Goal: Feedback & Contribution: Contribute content

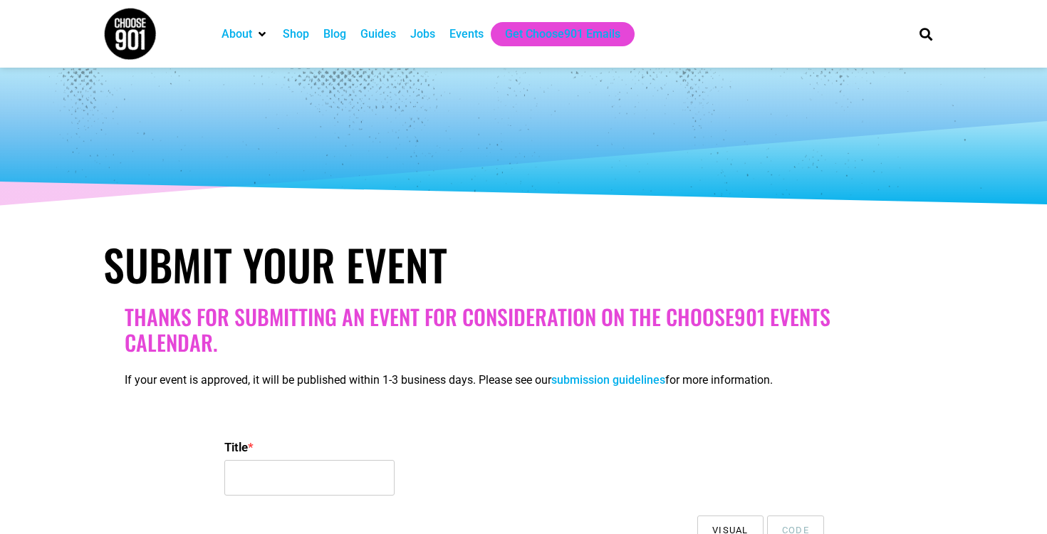
select select
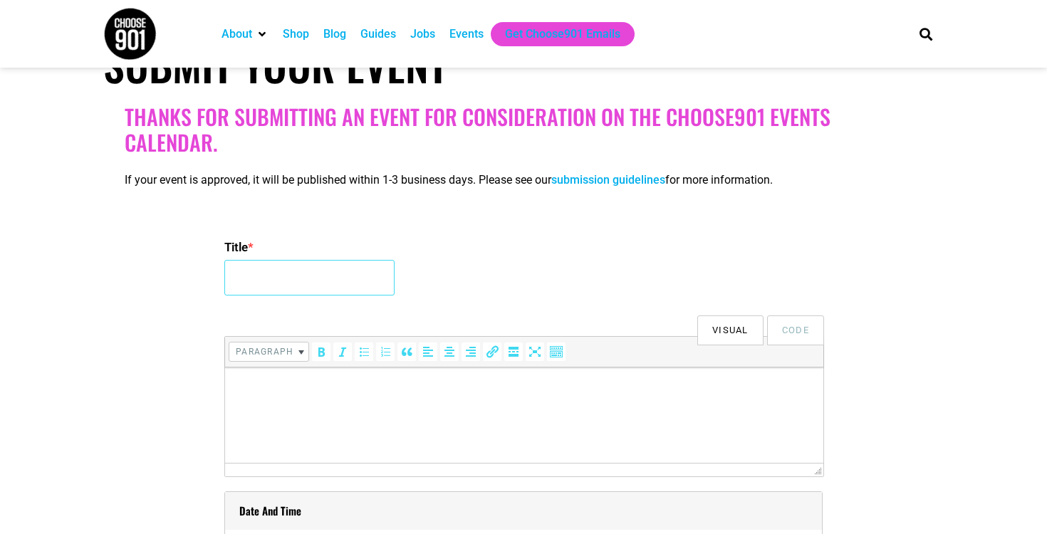
click at [291, 276] on input "Title *" at bounding box center [309, 278] width 170 height 36
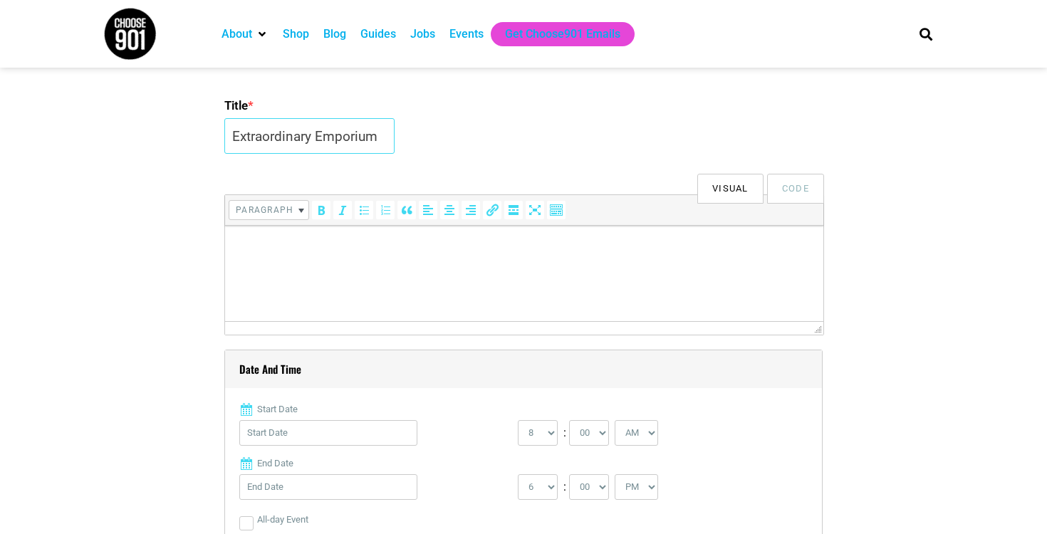
scroll to position [380, 0]
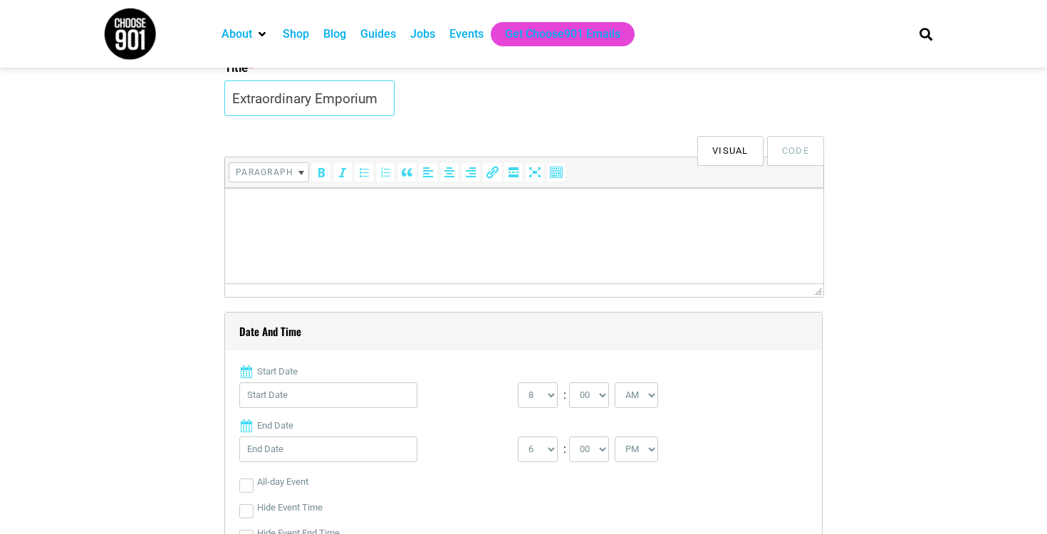
type input "Extraordinary Emporium"
click at [534, 228] on html at bounding box center [524, 208] width 598 height 40
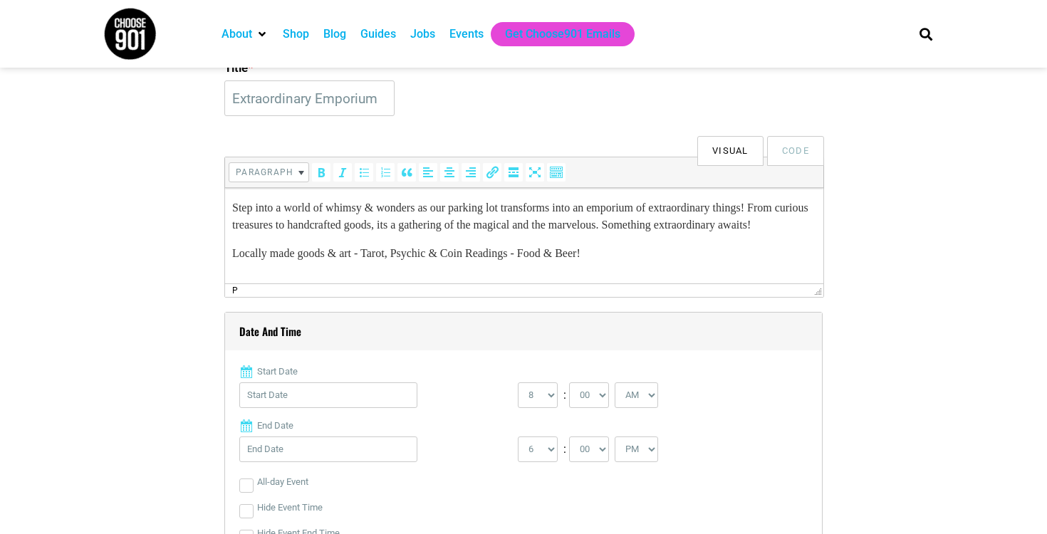
scroll to position [7, 0]
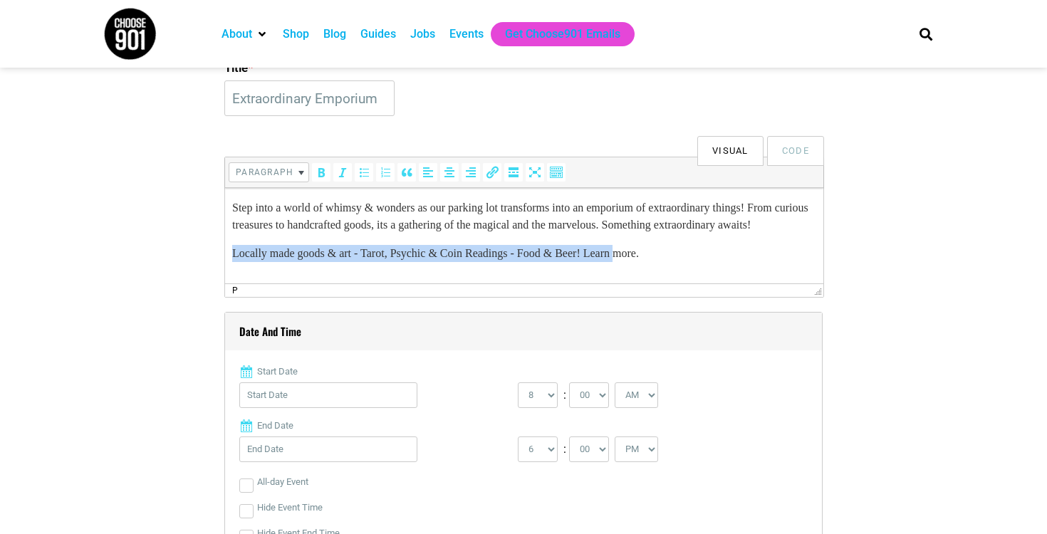
drag, startPoint x: 689, startPoint y: 254, endPoint x: 641, endPoint y: 270, distance: 50.2
click at [642, 262] on p "Locally made goods & art - Tarot, Psychic & Coin Readings - Food & Beer! Learn …" at bounding box center [524, 253] width 584 height 17
drag, startPoint x: 641, startPoint y: 270, endPoint x: 612, endPoint y: 271, distance: 29.2
click at [641, 262] on p "Locally made goods & art - Tarot, Psychic & Coin Readings - Food & Beer! Learn …" at bounding box center [524, 253] width 584 height 17
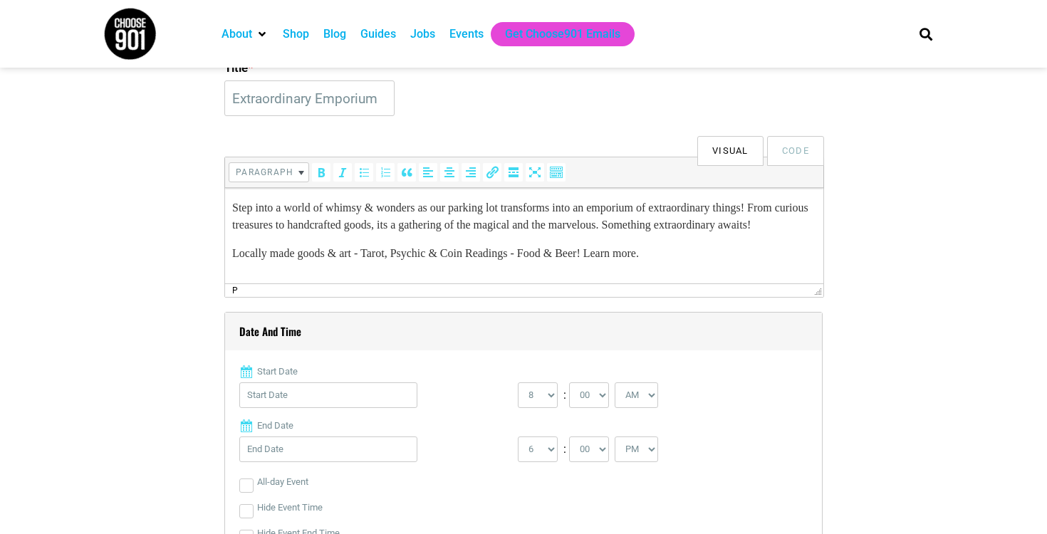
drag, startPoint x: 610, startPoint y: 268, endPoint x: 681, endPoint y: 266, distance: 71.3
click at [681, 262] on p "Locally made goods & art - Tarot, Psychic & Coin Readings - Food & Beer! Learn …" at bounding box center [524, 253] width 584 height 17
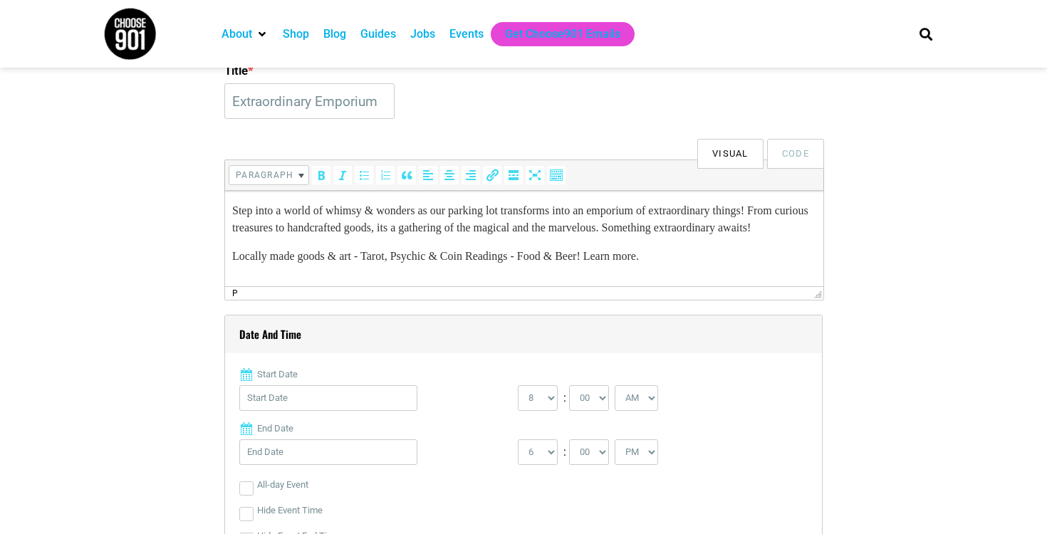
click at [681, 265] on p "Locally made goods & art - Tarot, Psychic & Coin Readings - Food & Beer! Learn …" at bounding box center [524, 256] width 584 height 17
drag, startPoint x: 656, startPoint y: 266, endPoint x: 604, endPoint y: 268, distance: 52.1
click at [604, 265] on p "Locally made goods & art - Tarot, Psychic & Coin Readings - Food & Beer! Learn …" at bounding box center [524, 256] width 584 height 17
click at [488, 172] on icon "Insert/edit link (⌘K)" at bounding box center [492, 175] width 14 height 14
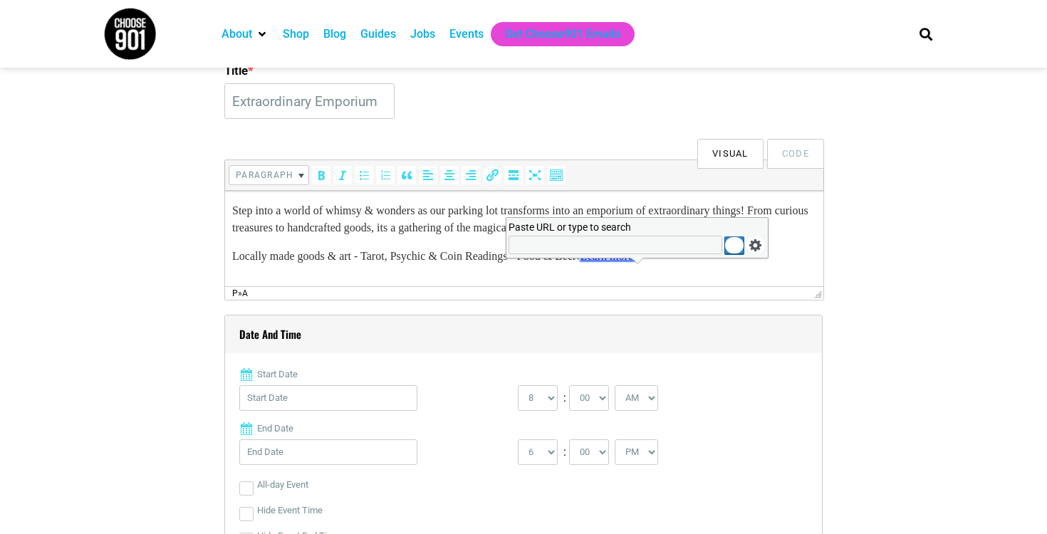
type input "https://www.facebook.com/events/1518506922630970"
click at [737, 265] on p "Locally made goods & art - Tarot, Psychic & Coin Readings - Food & Beer! Learn …" at bounding box center [524, 256] width 584 height 17
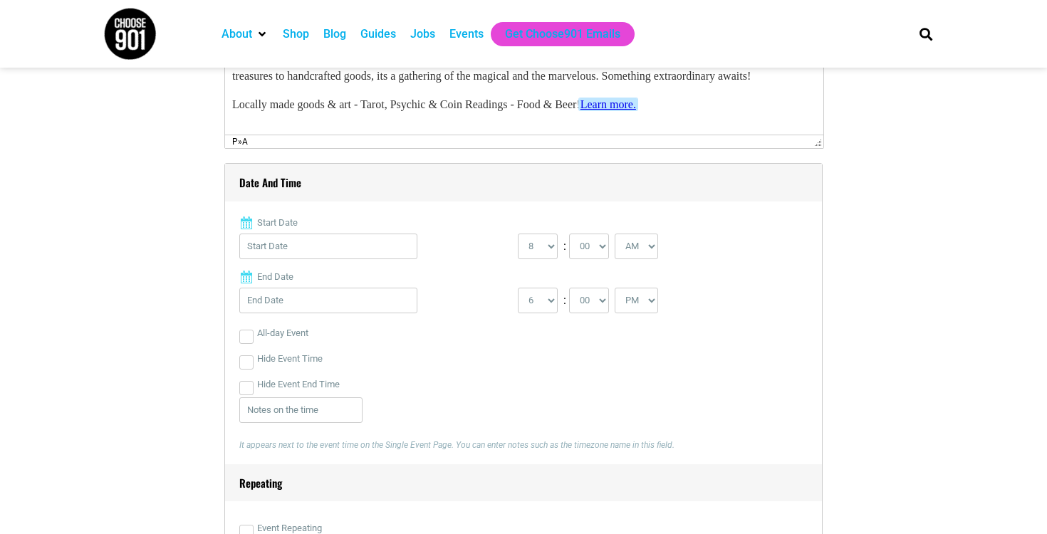
scroll to position [531, 0]
click at [307, 249] on input "Start Date" at bounding box center [328, 245] width 178 height 26
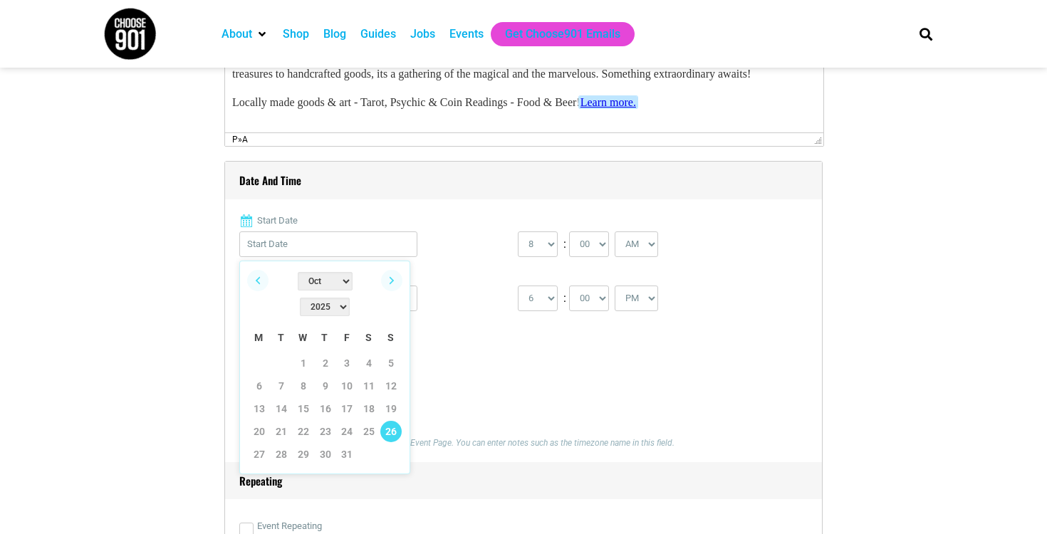
click at [391, 421] on link "26" at bounding box center [390, 431] width 21 height 21
type input "10/26/2025"
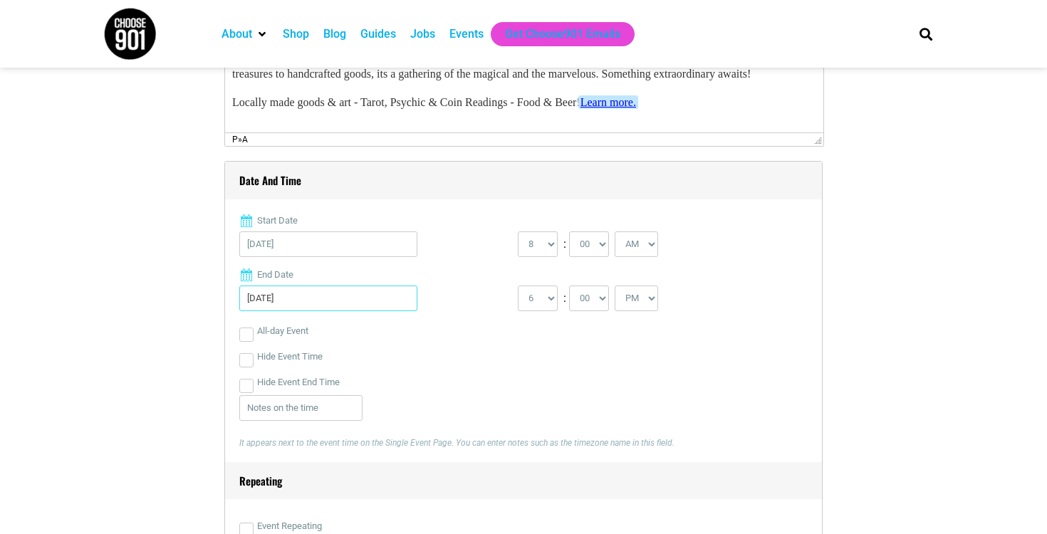
click at [325, 289] on input "10/26/2025" at bounding box center [328, 299] width 178 height 26
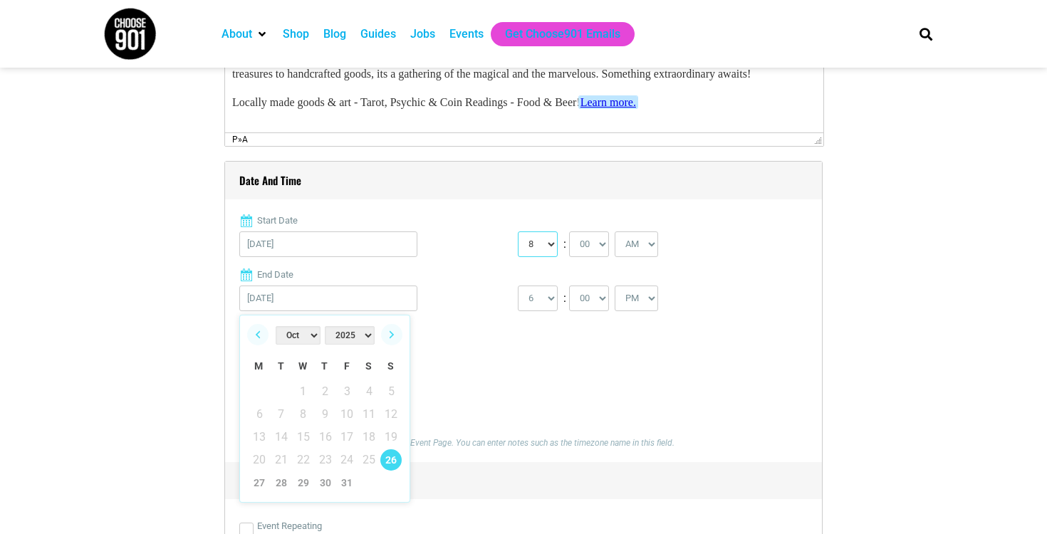
click at [546, 246] on select "0 1 2 3 4 5 6 7 8 9 10 11 12" at bounding box center [538, 245] width 40 height 26
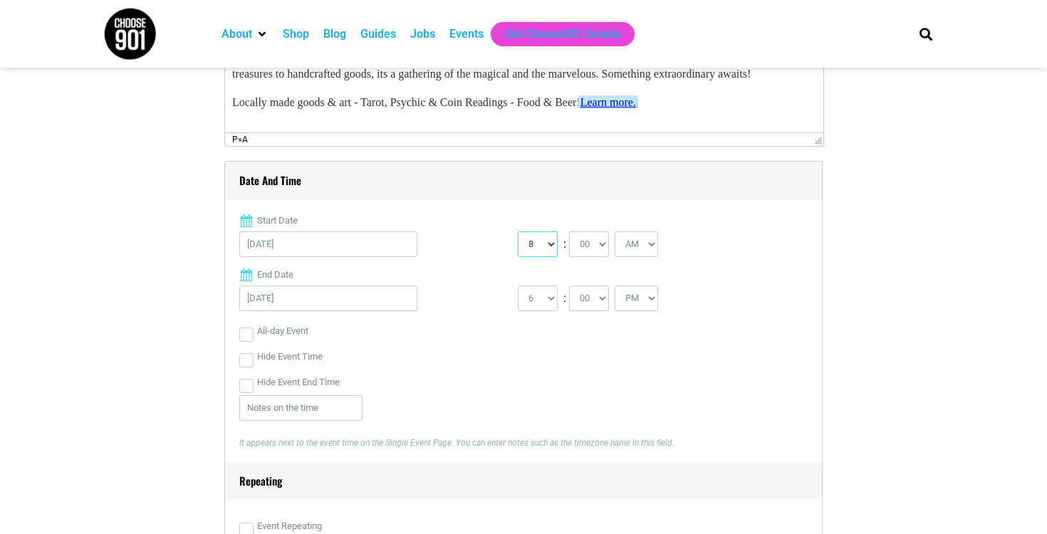
select select "12"
click at [518, 232] on select "0 1 2 3 4 5 6 7 8 9 10 11 12" at bounding box center [538, 245] width 40 height 26
click at [664, 244] on div "0 1 2 3 4 5 6 7 8 9 10 11 12 : 00 05 10 15 20 25 30 35 40 45 50 55 AM" at bounding box center [657, 248] width 279 height 33
click at [647, 247] on select "AM PM" at bounding box center [636, 245] width 43 height 26
select select "PM"
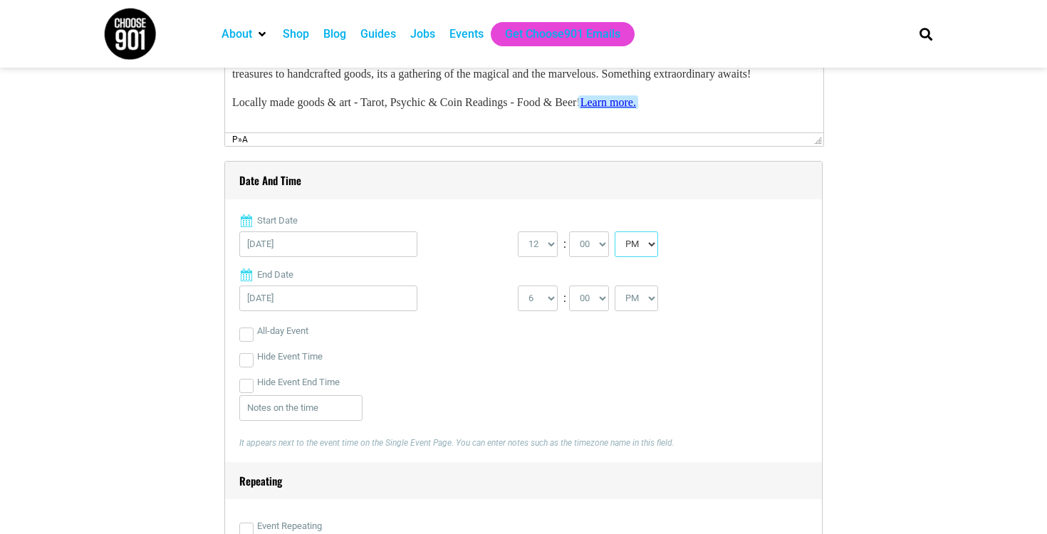
click at [618, 232] on select "AM PM" at bounding box center [636, 245] width 43 height 26
click at [547, 297] on select "1 2 3 4 5 6 7 8 9 10 11 12" at bounding box center [538, 299] width 40 height 26
select select "5"
click at [518, 286] on select "1 2 3 4 5 6 7 8 9 10 11 12" at bounding box center [538, 299] width 40 height 26
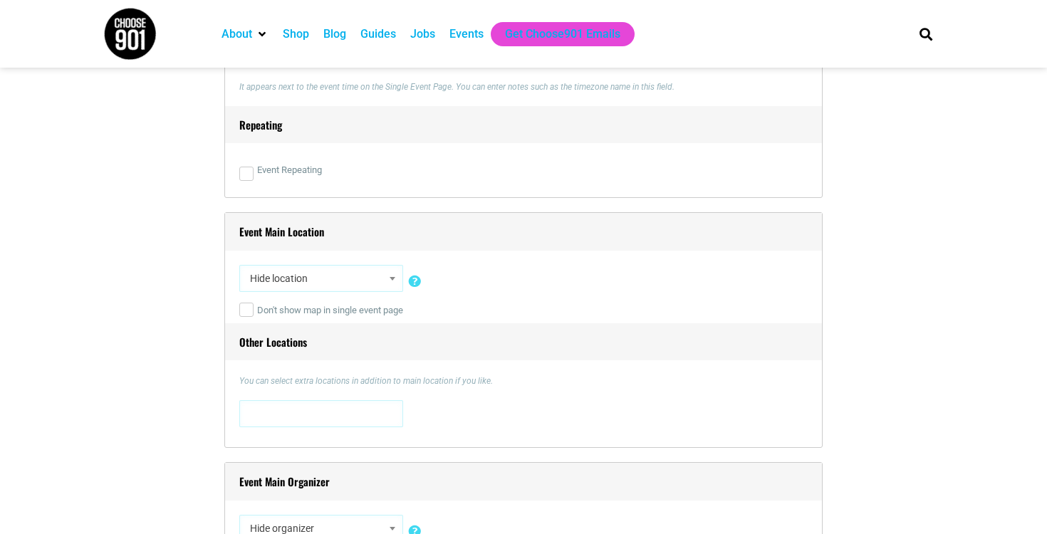
scroll to position [953, 0]
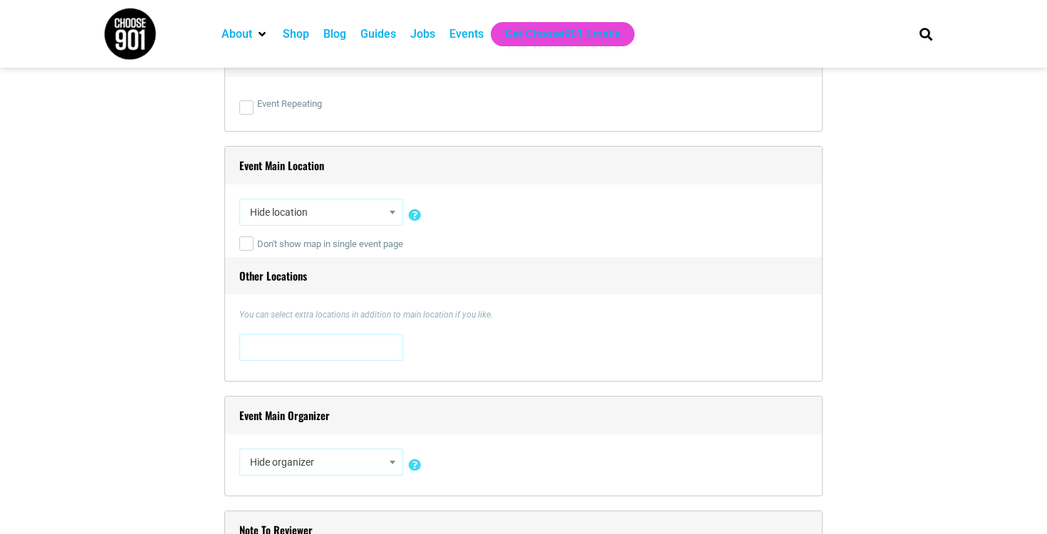
click at [329, 222] on span "Hide location" at bounding box center [321, 212] width 154 height 26
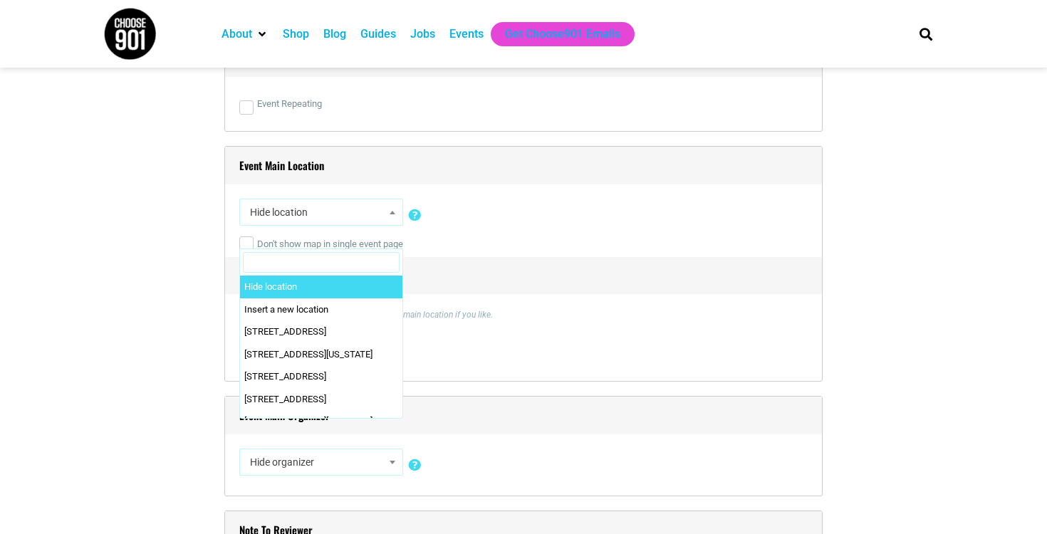
type input "o"
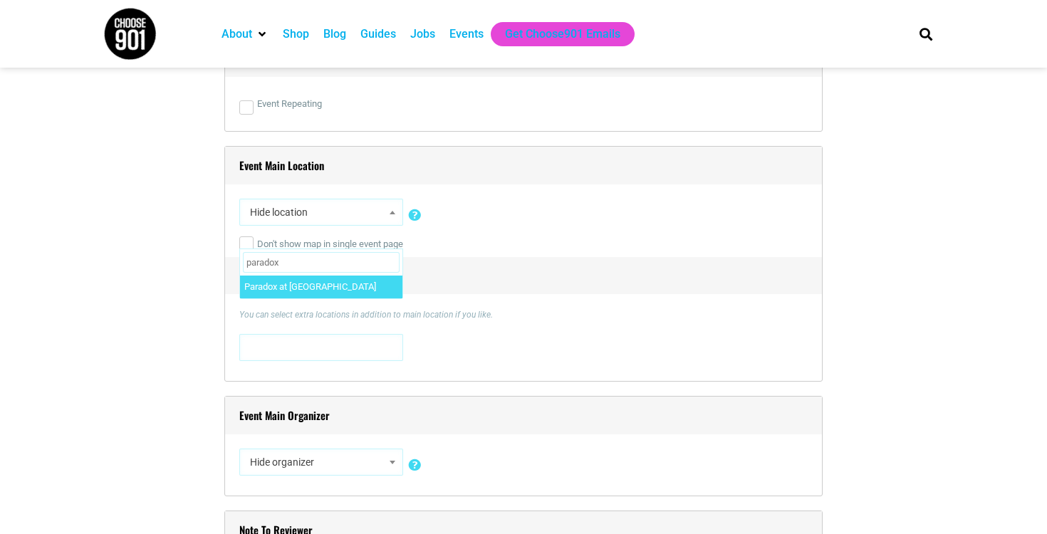
type input "paradox"
select select "5136"
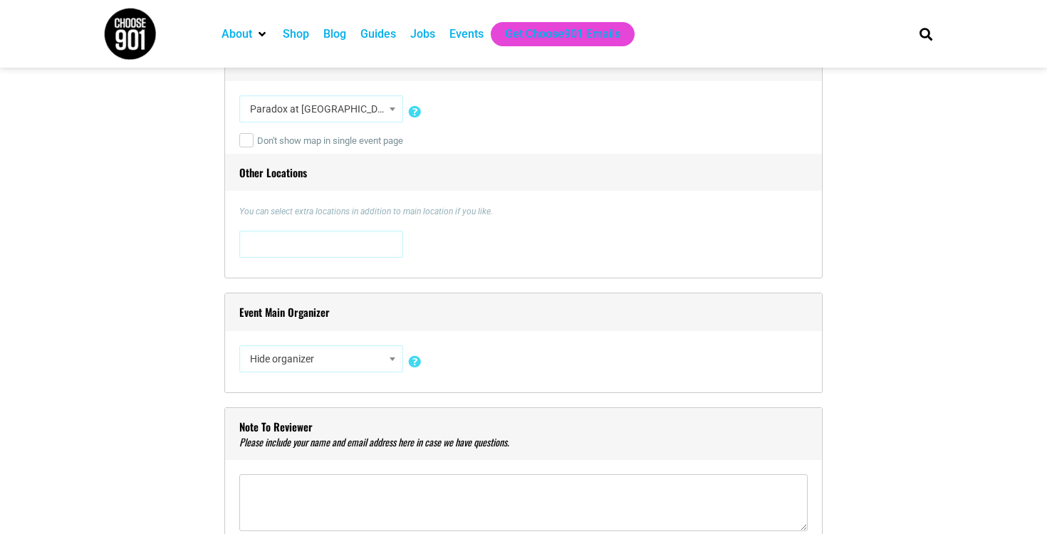
click at [361, 254] on span at bounding box center [321, 243] width 154 height 23
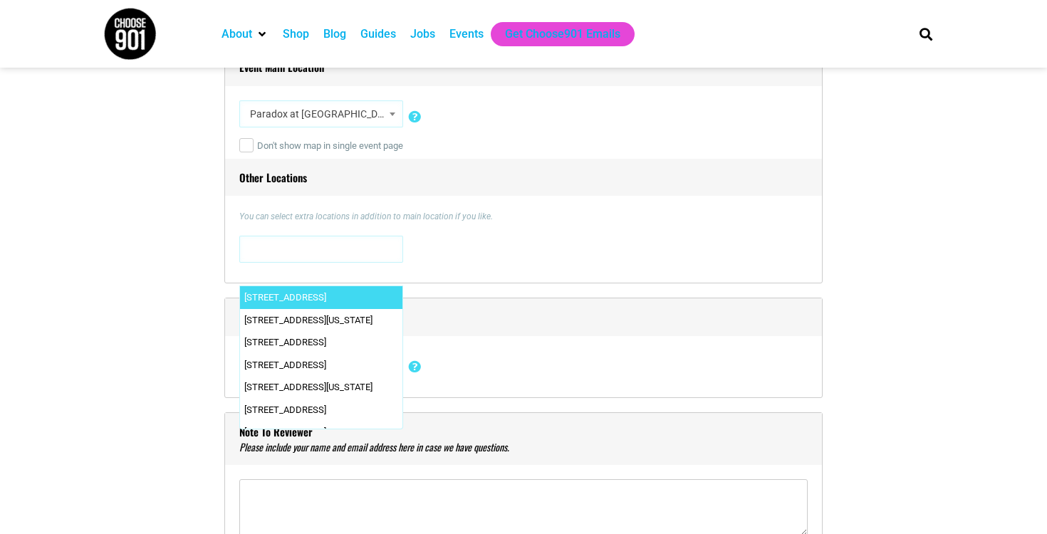
click at [586, 247] on div "0 N. Main Street 0 N. Main Street , Memphis, TN, United States, Tennessee 38107…" at bounding box center [523, 252] width 569 height 33
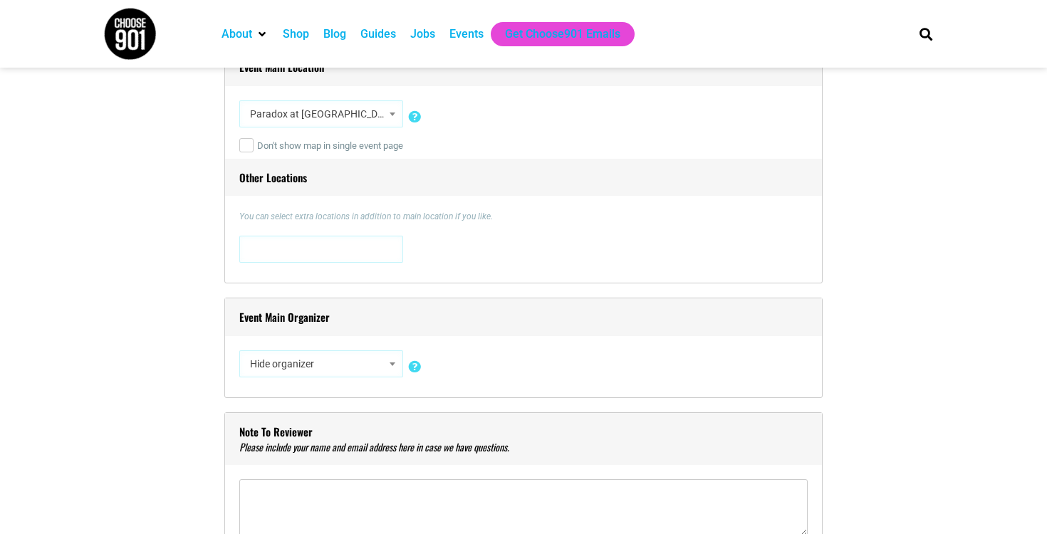
scroll to position [1181, 0]
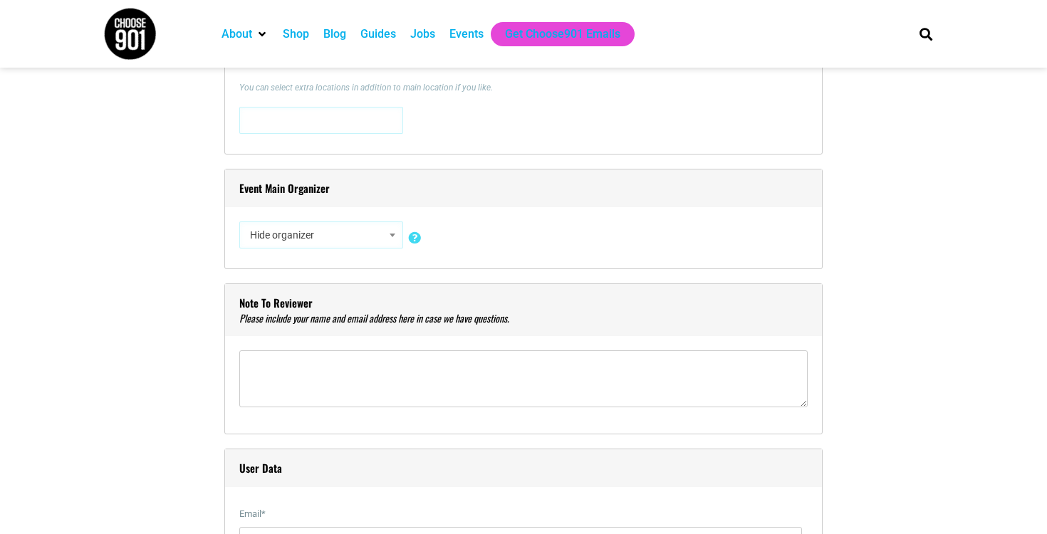
click at [321, 242] on span "Hide organizer" at bounding box center [321, 235] width 154 height 26
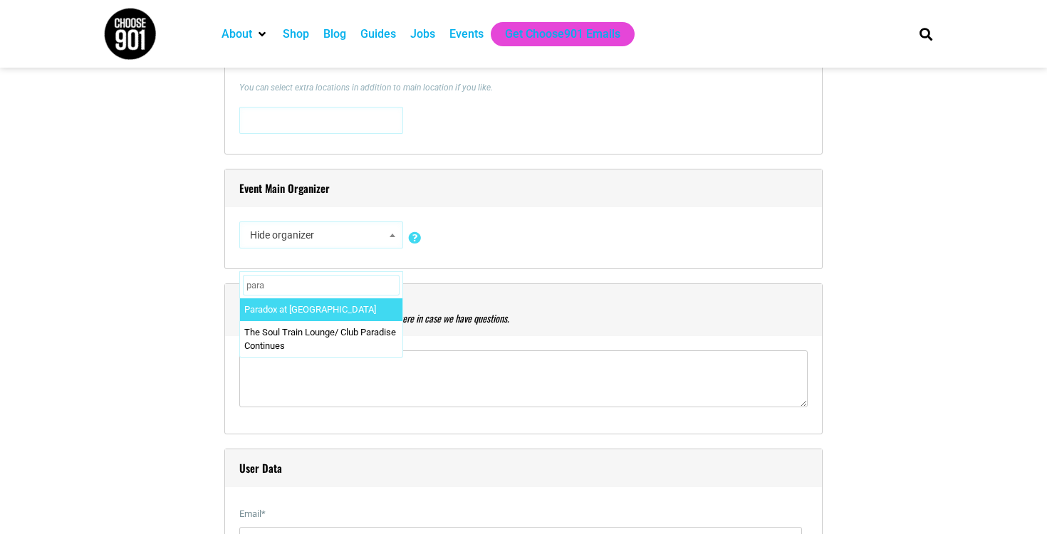
type input "para"
drag, startPoint x: 324, startPoint y: 304, endPoint x: 455, endPoint y: 278, distance: 132.9
select select "5260"
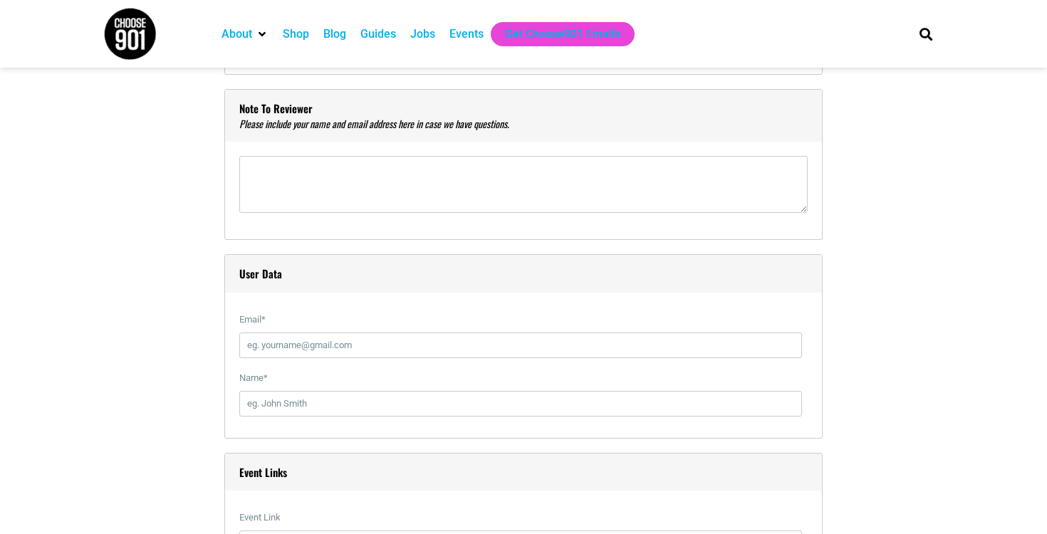
scroll to position [1486, 0]
click at [427, 183] on textarea"] at bounding box center [523, 183] width 569 height 57
click at [356, 344] on input "Email *" at bounding box center [520, 345] width 563 height 26
type input "kcarpenter@dcamemphis.com"
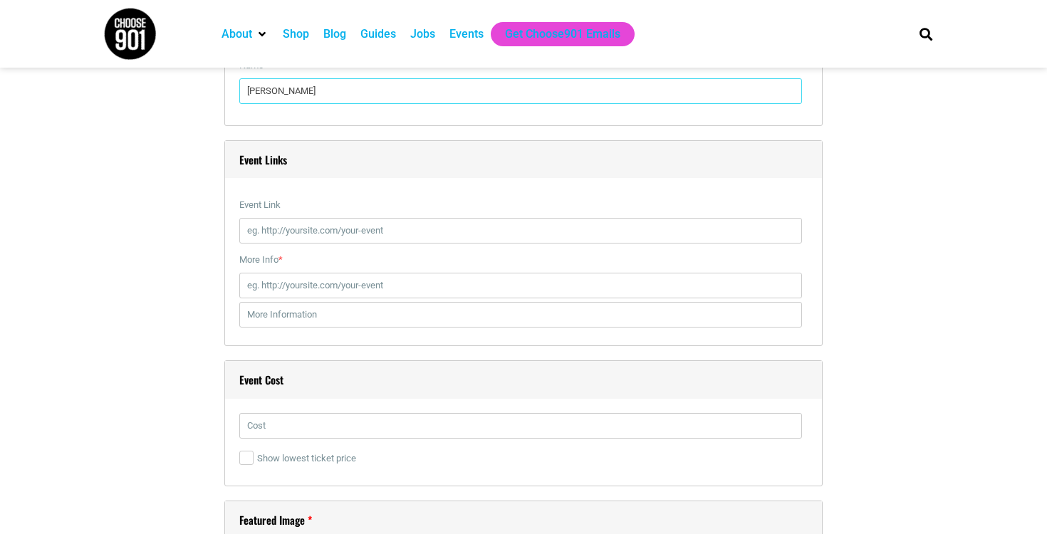
scroll to position [1812, 0]
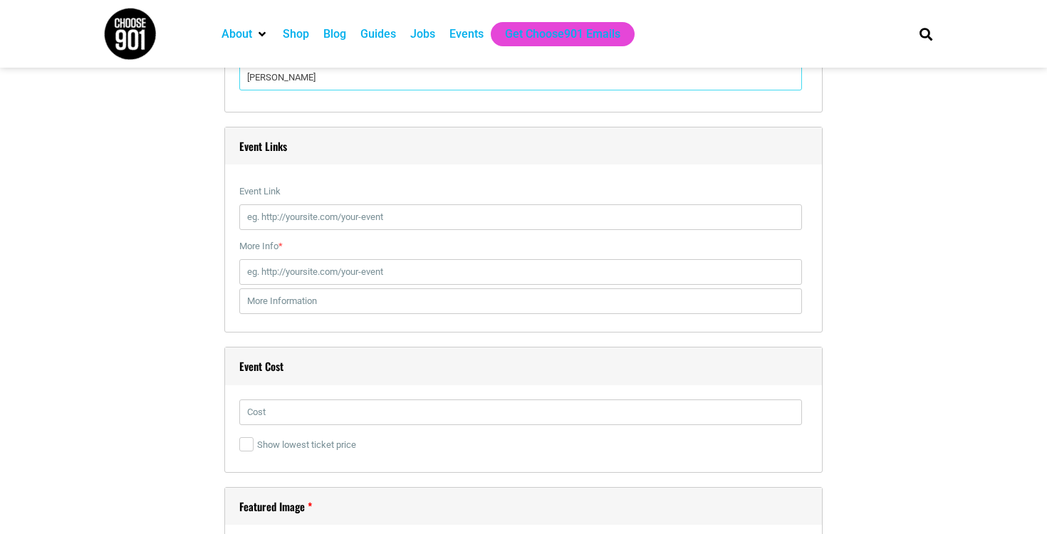
type input "Katie Carpenter"
click at [348, 274] on input "More Info *" at bounding box center [520, 272] width 563 height 26
paste input "https://www.facebook.com/events/1518506922630970"
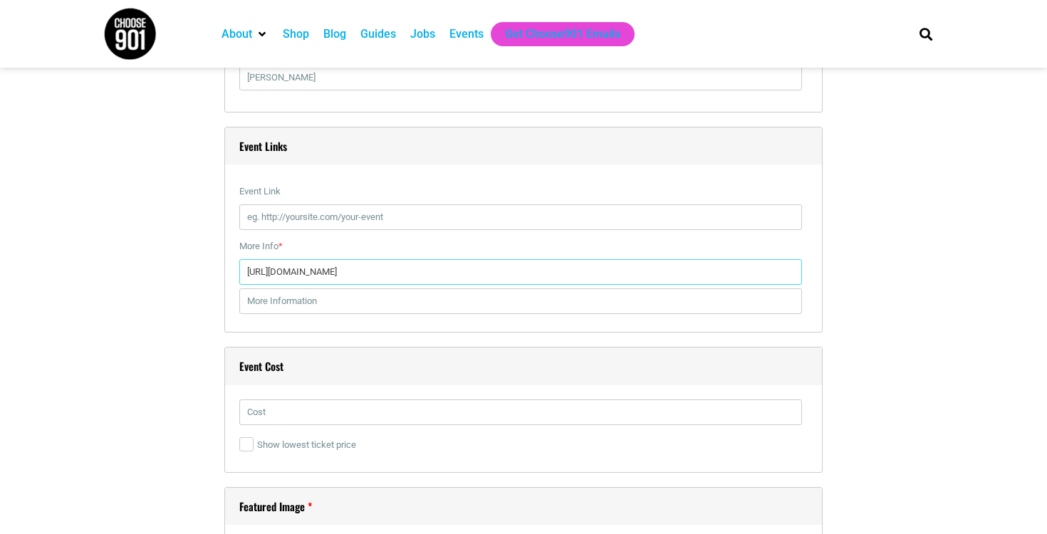
type input "https://www.facebook.com/events/1518506922630970"
click at [361, 224] on input "Event Link" at bounding box center [520, 217] width 563 height 26
paste input "https://www.facebook.com/events/1518506922630970"
type input "https://www.facebook.com/events/1518506922630970"
click at [405, 279] on input "https://www.facebook.com/events/1518506922630970" at bounding box center [520, 272] width 563 height 26
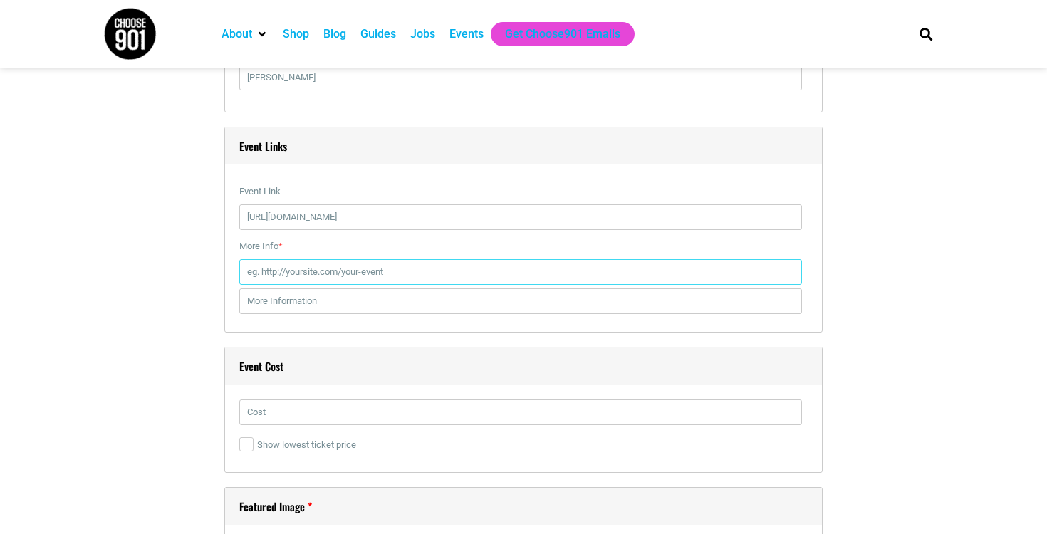
paste input "https://www.facebook.com/events/1518506922630970"
type input "https://www.facebook.com/events/1518506922630970"
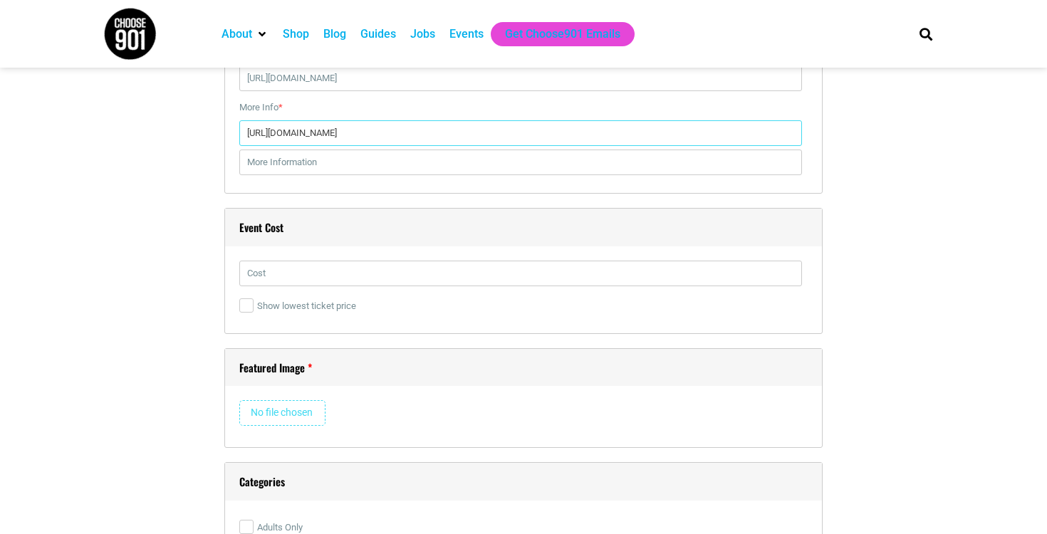
scroll to position [1952, 0]
click at [316, 160] on input "text" at bounding box center [520, 161] width 563 height 26
type input ":"
type input "Learn more"
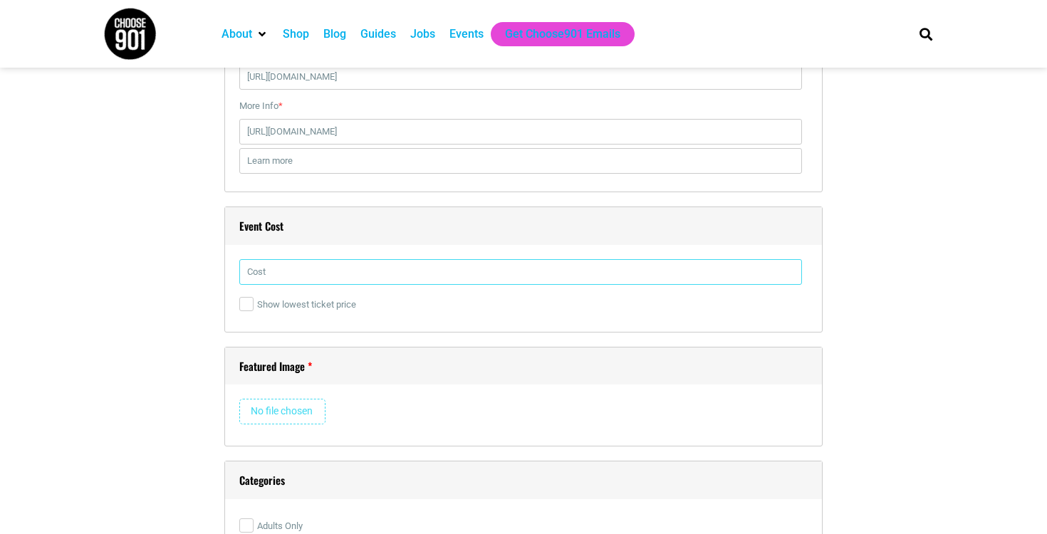
click at [391, 274] on input "text" at bounding box center [520, 272] width 563 height 26
type input "0"
type input "Free"
click at [613, 289] on div "Free" at bounding box center [523, 275] width 569 height 33
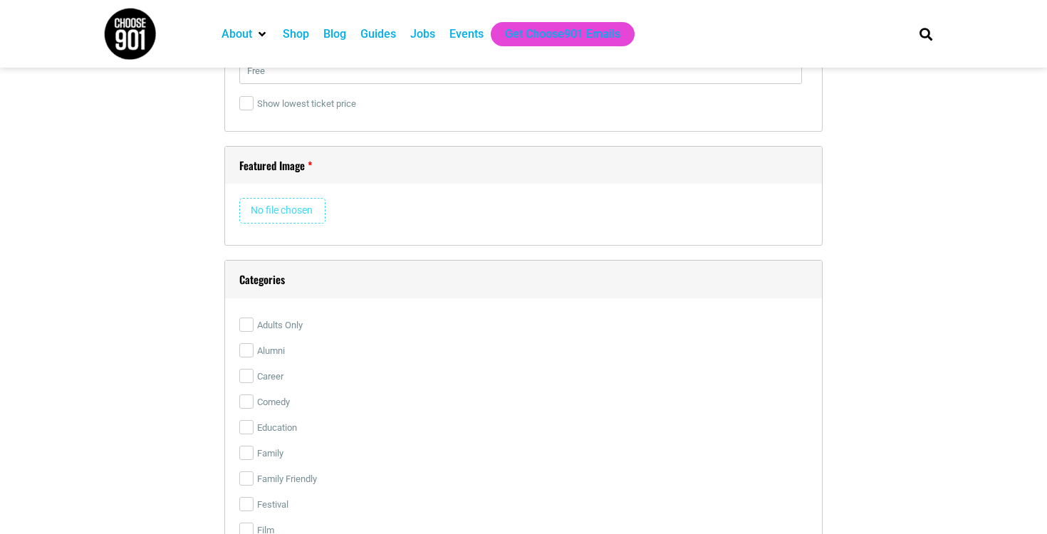
scroll to position [2155, 0]
click at [274, 207] on input "file" at bounding box center [282, 209] width 86 height 26
type input "C:\fakepath\25-PAP-0182_IGStory.png"
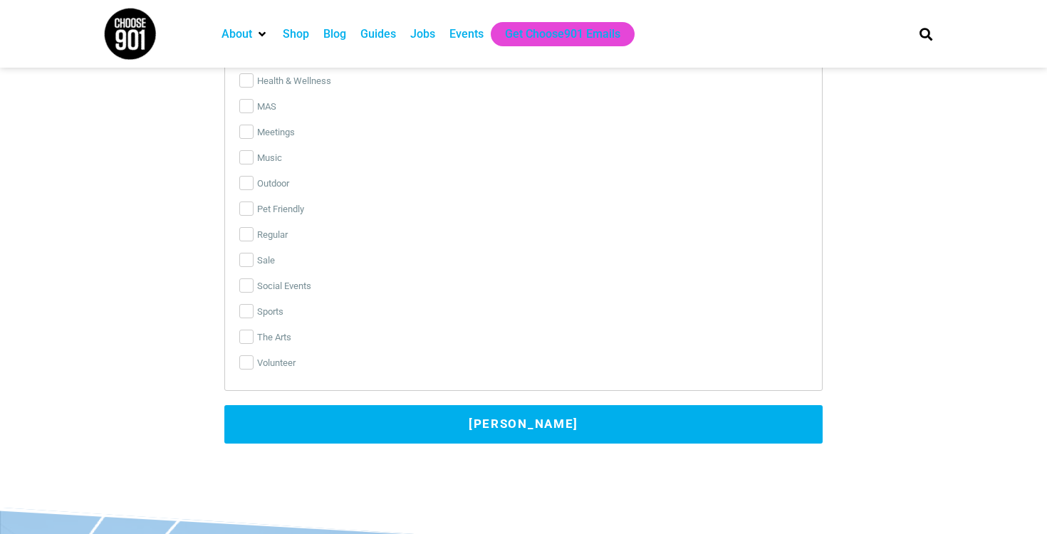
scroll to position [3197, 0]
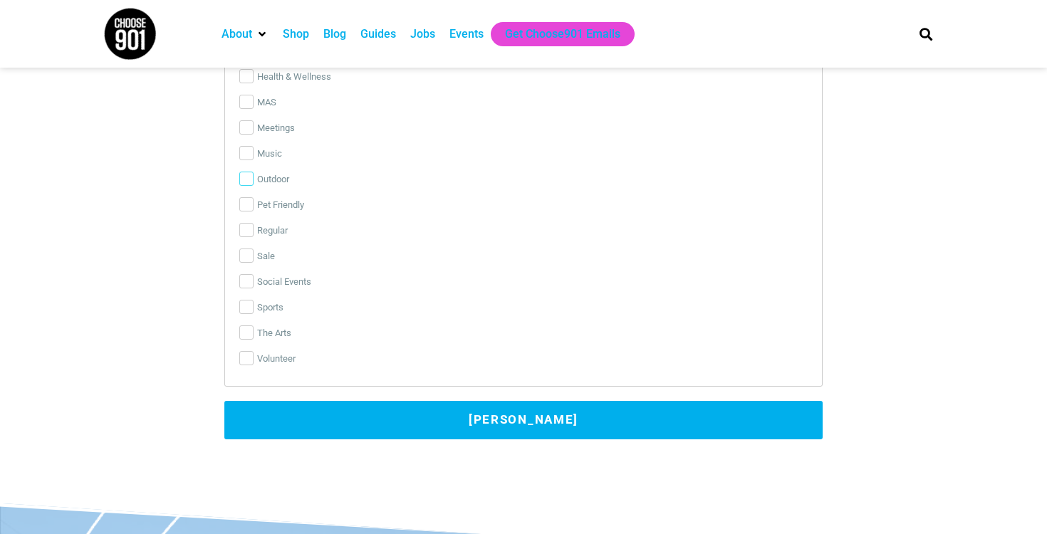
click at [252, 180] on input "Outdoor" at bounding box center [246, 179] width 14 height 14
checkbox input "true"
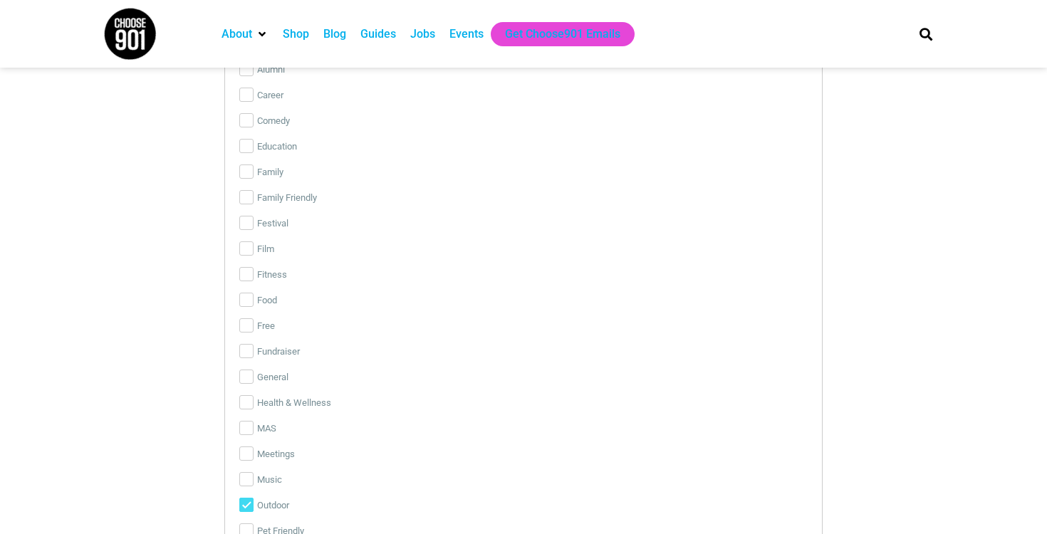
scroll to position [2867, 0]
click at [240, 221] on input "Festival" at bounding box center [246, 226] width 14 height 14
checkbox input "true"
click at [245, 197] on input "Family Friendly" at bounding box center [246, 201] width 14 height 14
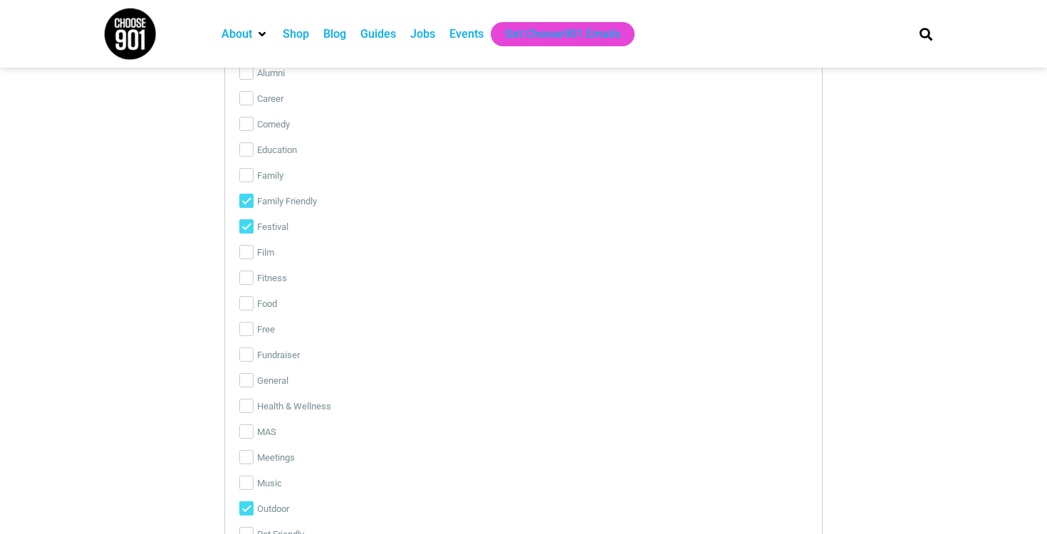
checkbox input "false"
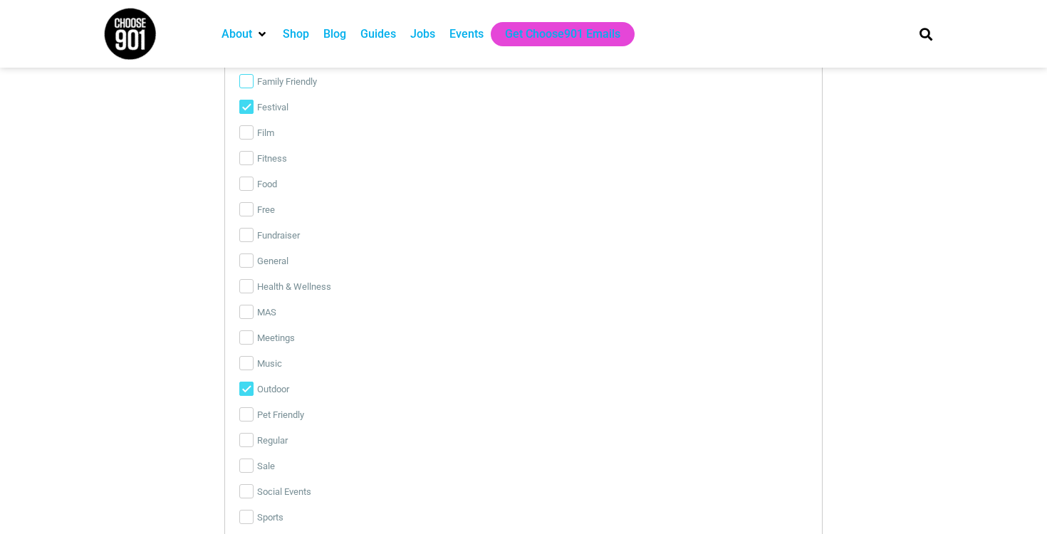
scroll to position [2972, 0]
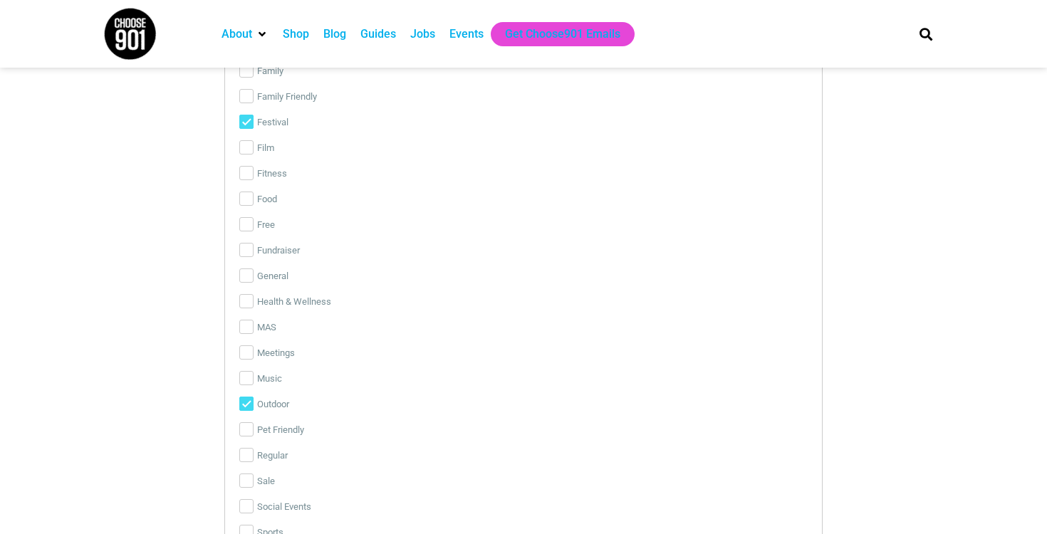
click at [242, 212] on label "Free" at bounding box center [523, 225] width 569 height 26
click at [242, 217] on input "Free" at bounding box center [246, 224] width 14 height 14
checkbox input "true"
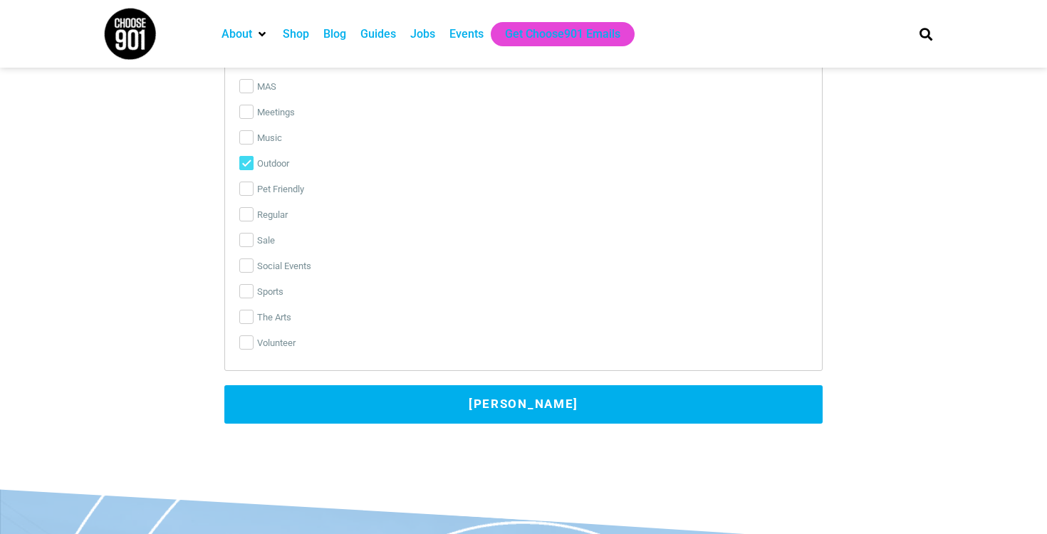
click at [517, 403] on button "Submit Event" at bounding box center [523, 404] width 598 height 38
